Goal: Navigation & Orientation: Find specific page/section

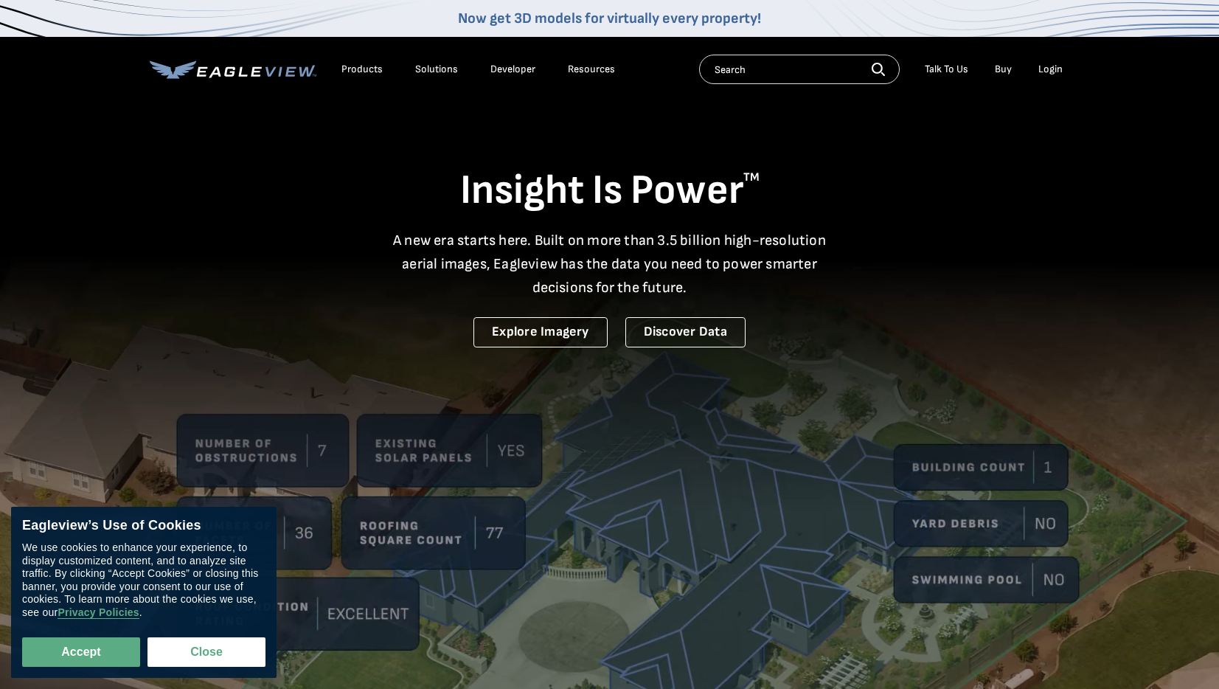
click at [597, 67] on div "Resources" at bounding box center [591, 69] width 47 height 13
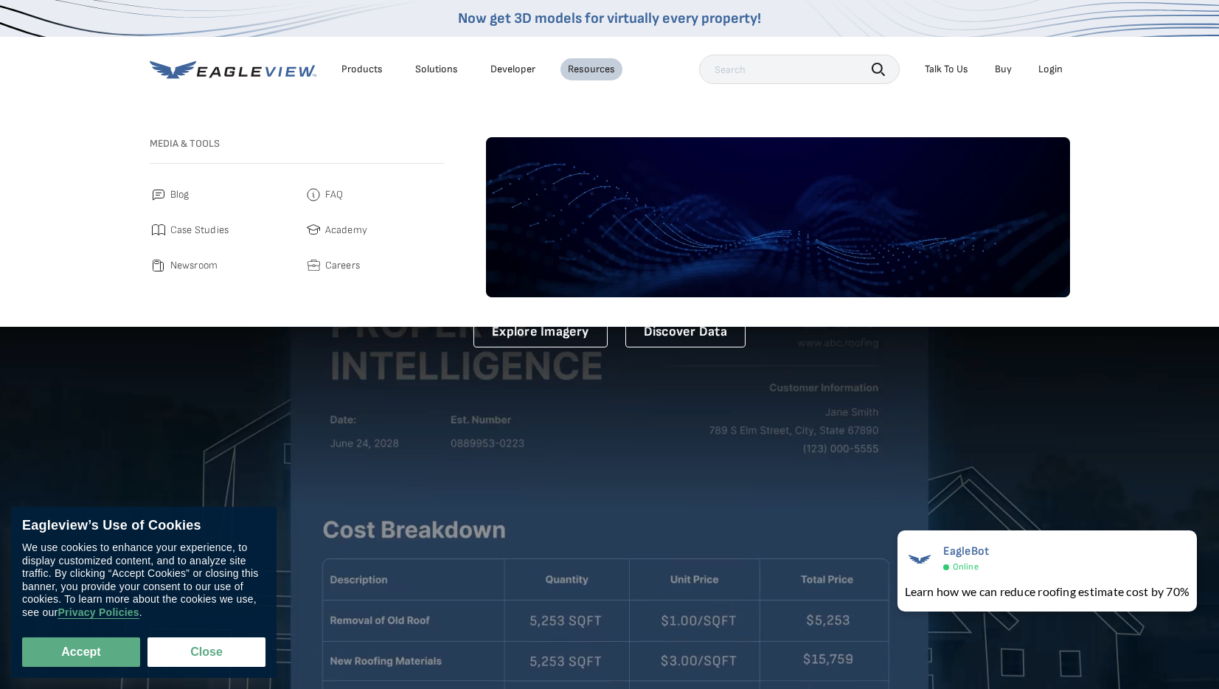
click at [332, 198] on span "FAQ" at bounding box center [334, 195] width 18 height 18
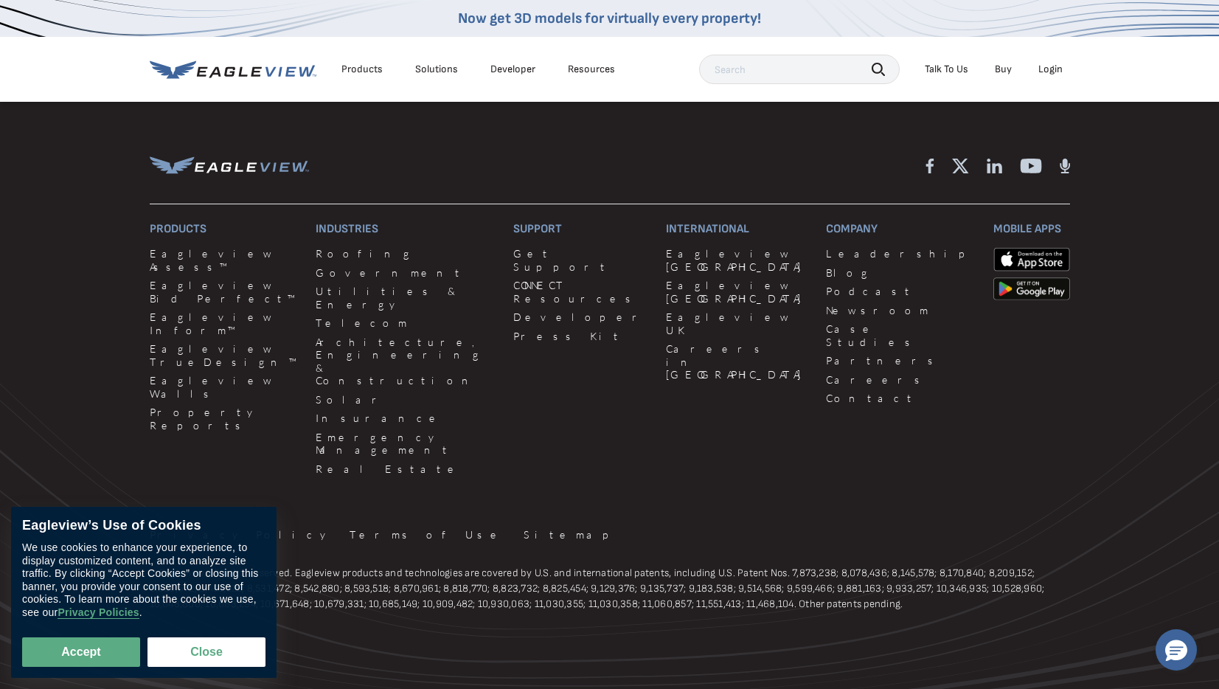
scroll to position [1322, 0]
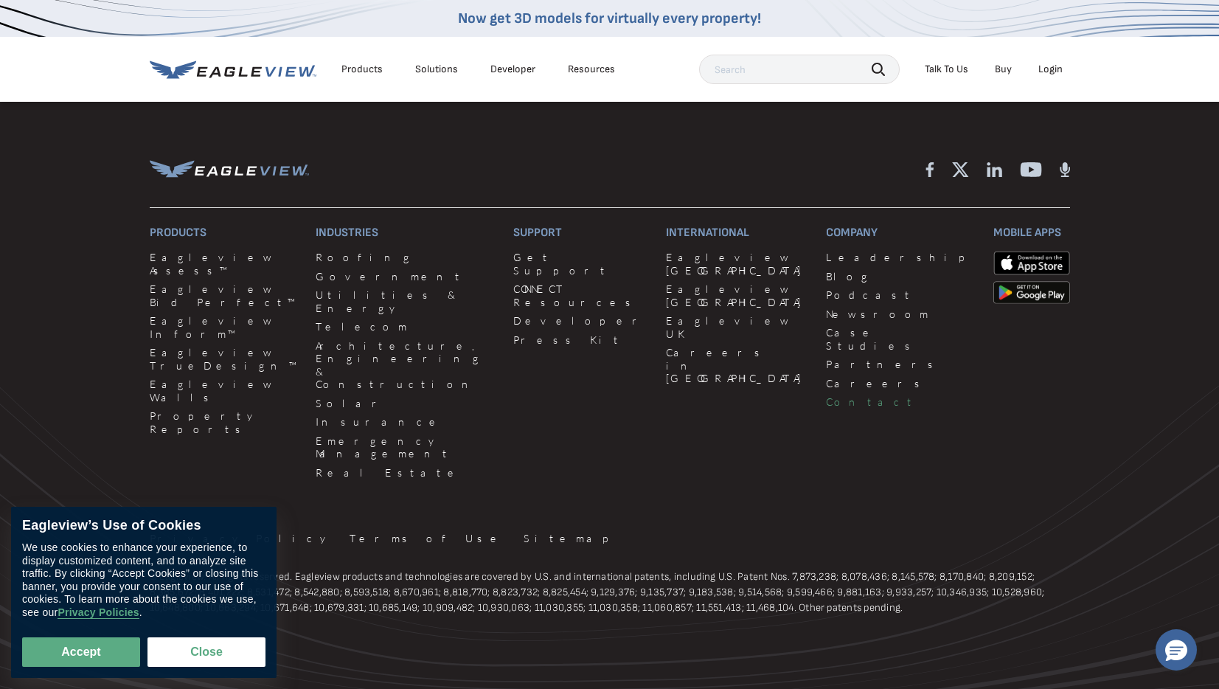
click at [826, 409] on link "Contact" at bounding box center [900, 401] width 149 height 13
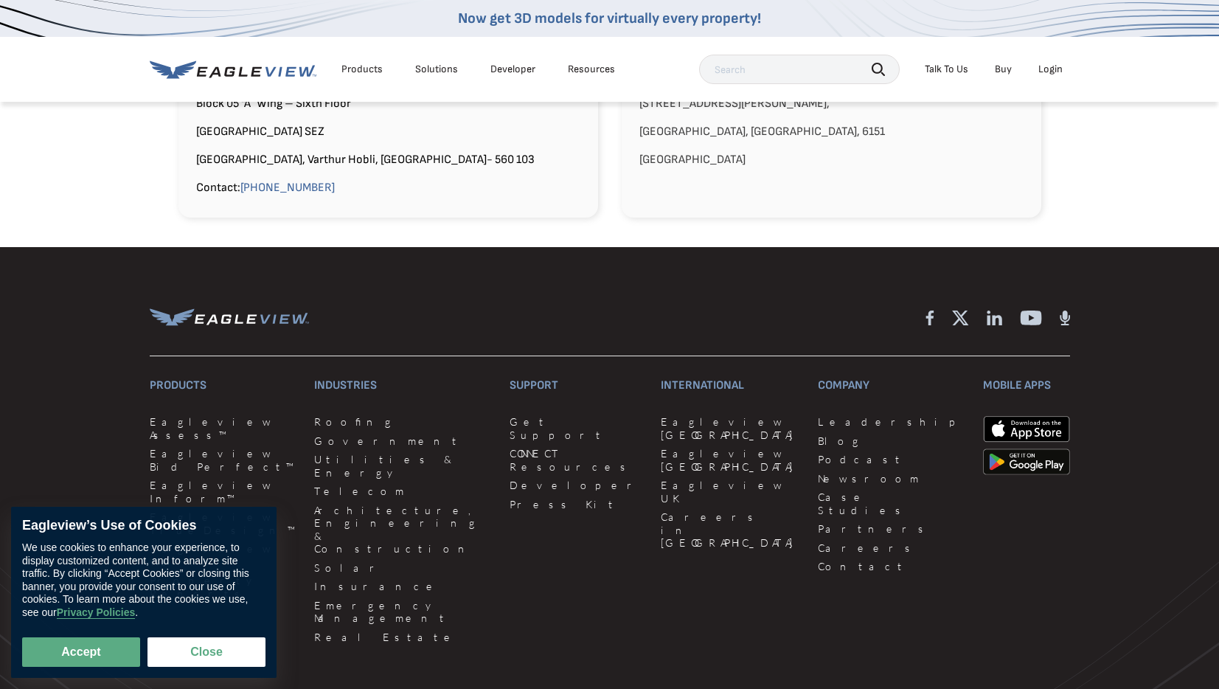
scroll to position [1538, 0]
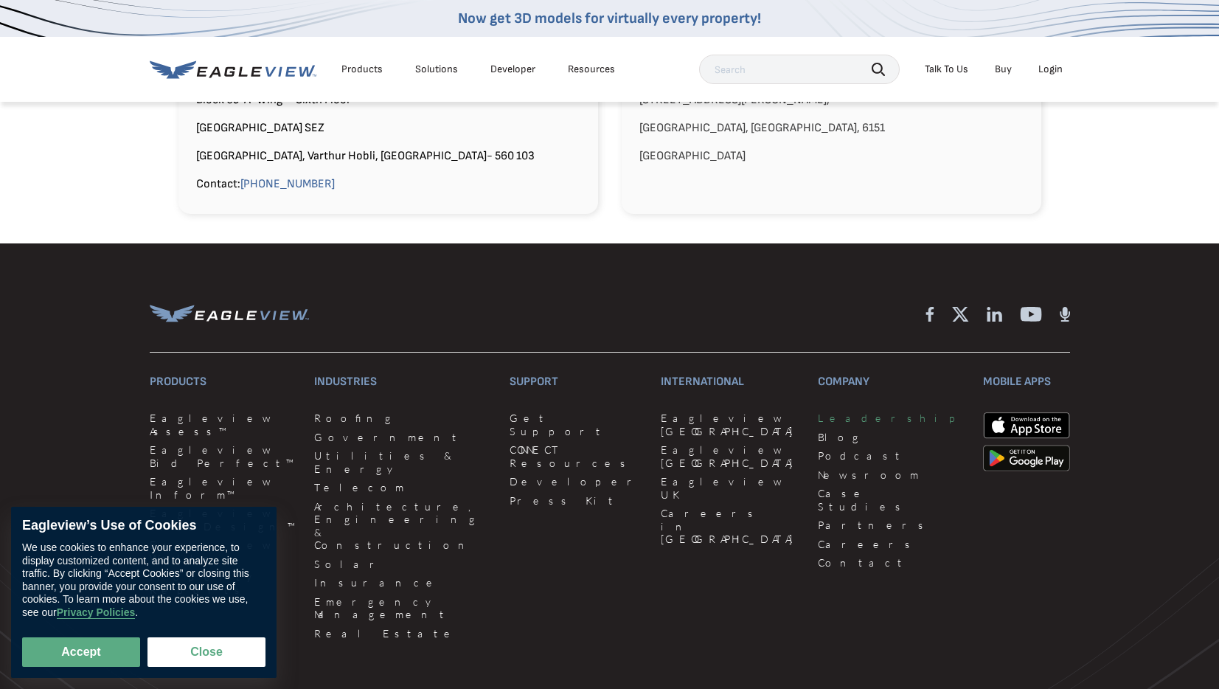
click at [818, 412] on link "Leadership" at bounding box center [892, 418] width 148 height 13
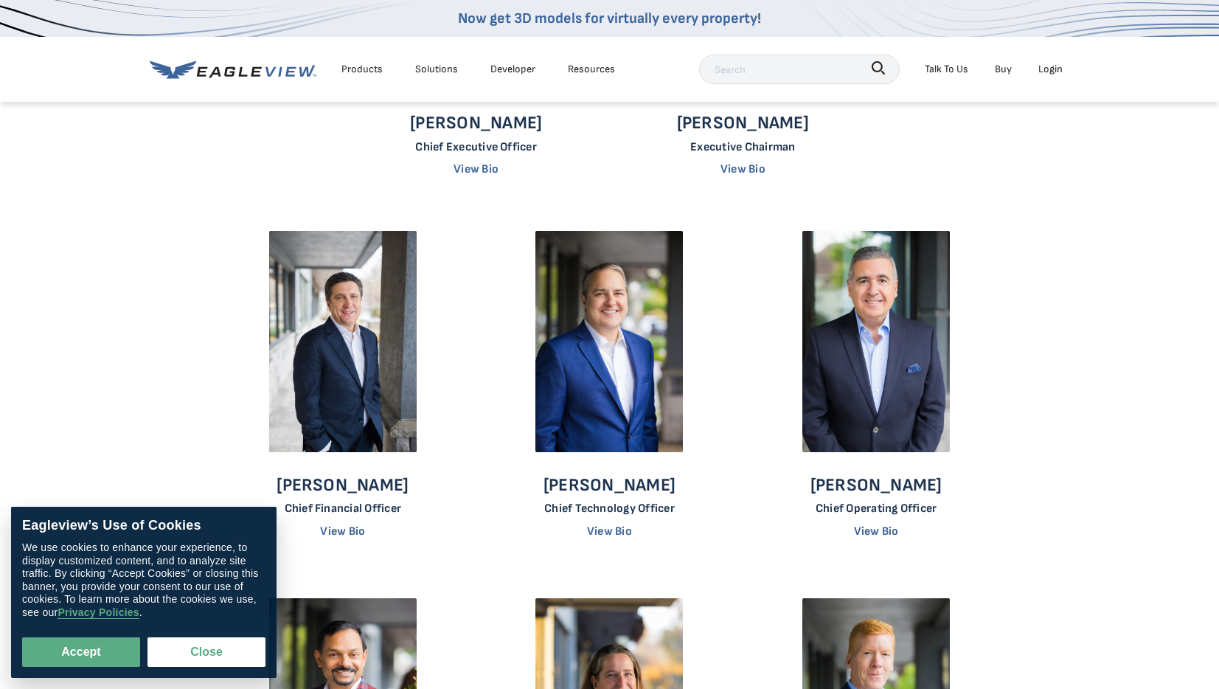
scroll to position [330, 0]
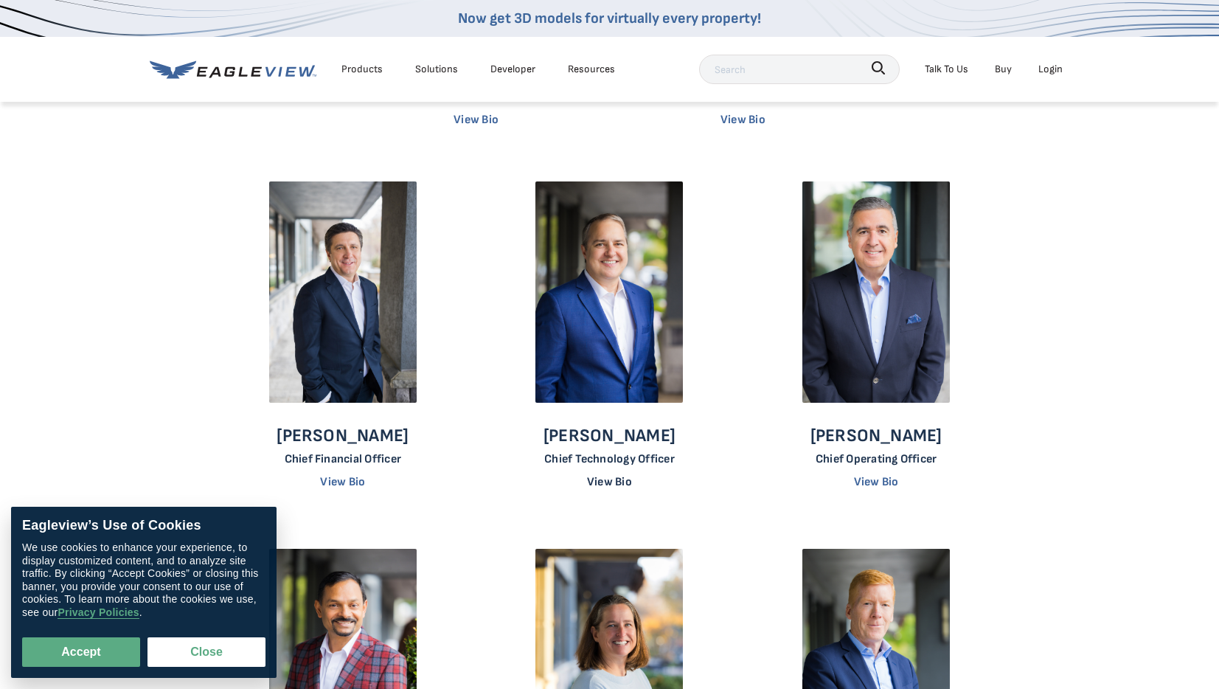
click at [617, 481] on link "View Bio" at bounding box center [609, 482] width 45 height 14
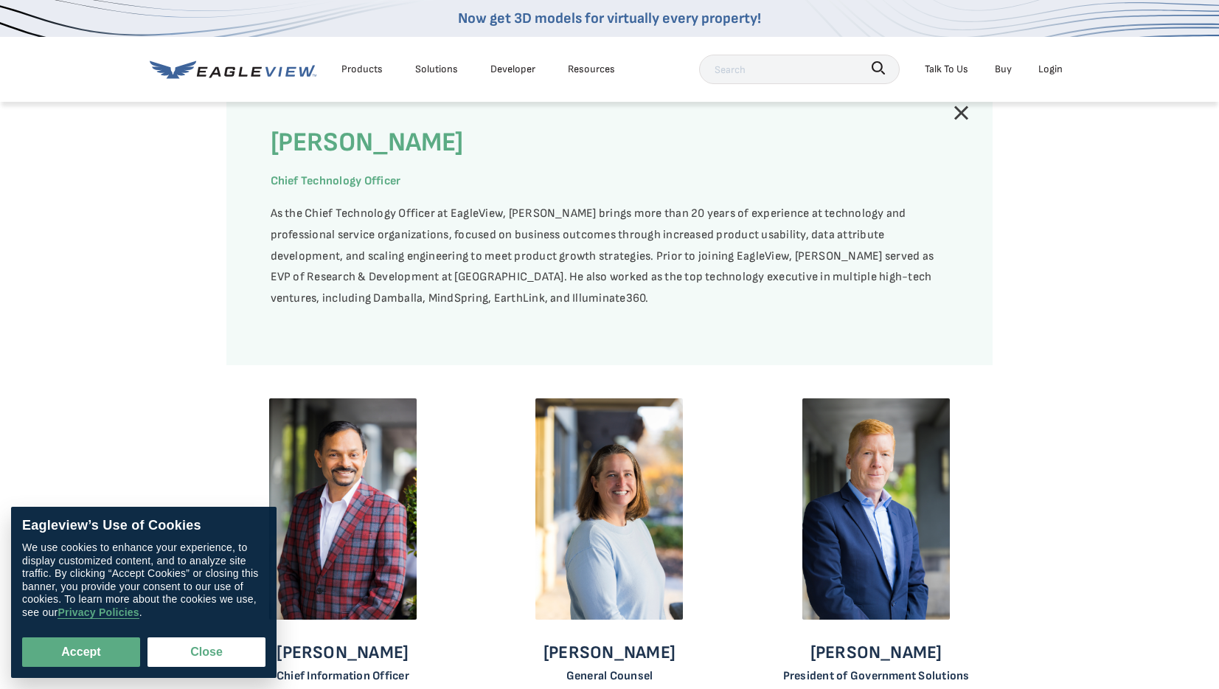
scroll to position [768, 0]
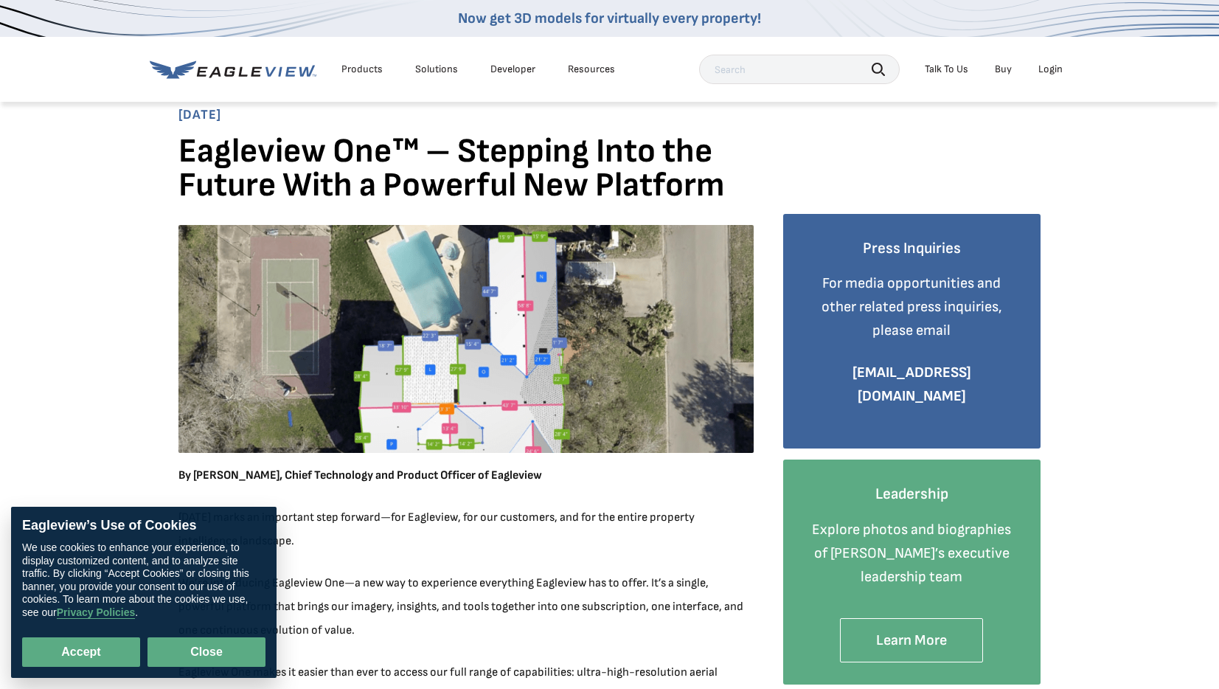
drag, startPoint x: 208, startPoint y: 655, endPoint x: 281, endPoint y: 602, distance: 90.3
click at [209, 654] on button "Close" at bounding box center [207, 652] width 118 height 30
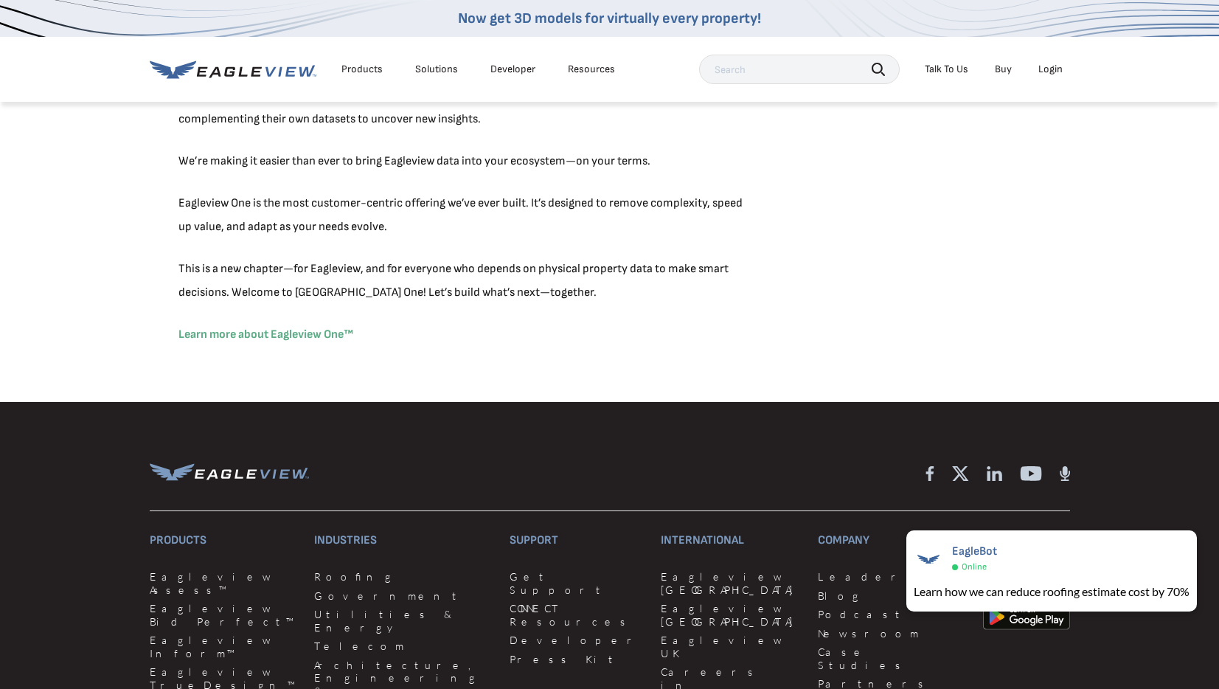
scroll to position [1720, 0]
